Goal: Navigation & Orientation: Find specific page/section

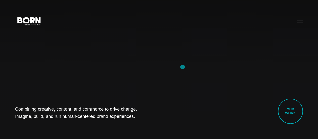
click at [183, 66] on div "Combining creative, content, and commerce to drive change. Imagine, build, and …" at bounding box center [159, 69] width 318 height 139
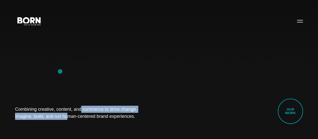
drag, startPoint x: 166, startPoint y: 85, endPoint x: 60, endPoint y: 71, distance: 106.6
click at [60, 71] on div "Combining creative, content, and commerce to drive change. Imagine, build, and …" at bounding box center [159, 69] width 318 height 139
click at [190, 68] on div "Combining creative, content, and commerce to drive change. Imagine, build, and …" at bounding box center [159, 69] width 318 height 139
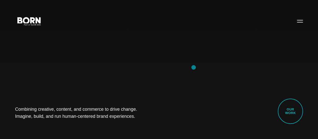
click at [205, 67] on div "Combining creative, content, and commerce to drive change. Imagine, build, and …" at bounding box center [159, 69] width 318 height 139
click at [263, 58] on div "Combining creative, content, and commerce to drive change. Imagine, build, and …" at bounding box center [159, 69] width 318 height 139
click at [290, 105] on link "Our Work" at bounding box center [290, 110] width 25 height 25
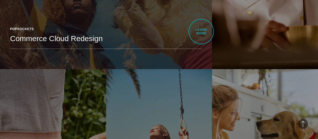
scroll to position [780, 0]
